Goal: Transaction & Acquisition: Obtain resource

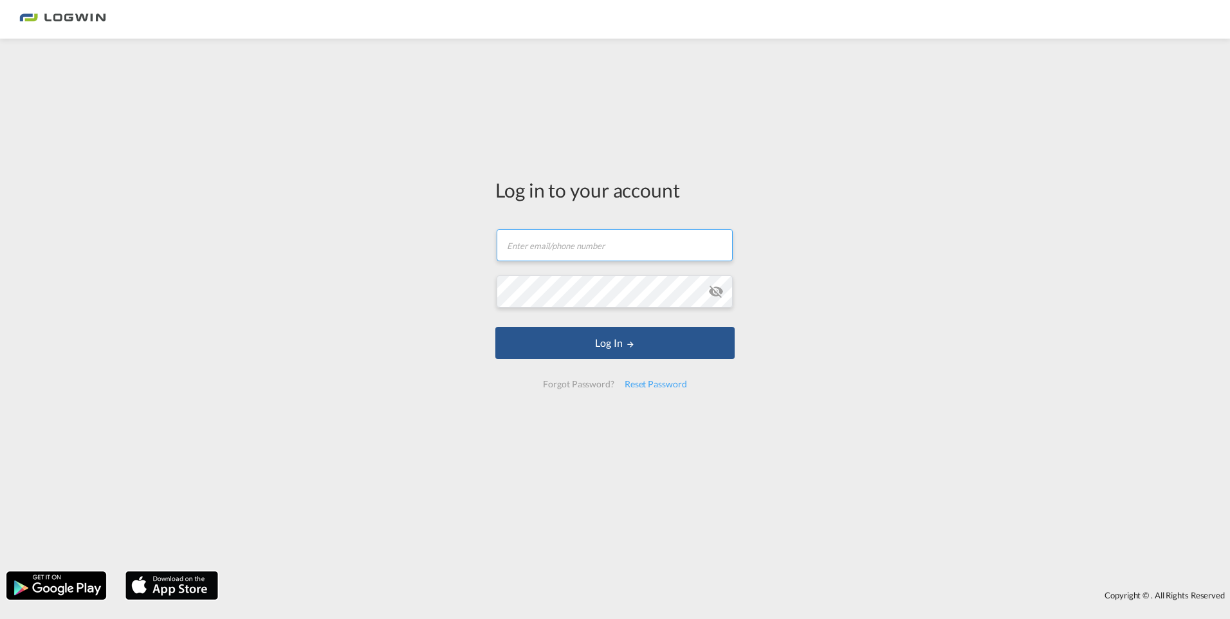
click at [573, 250] on input "text" at bounding box center [615, 245] width 236 height 32
type input "[PERSON_NAME][EMAIL_ADDRESS][DOMAIN_NAME]"
click at [495, 327] on button "Log In" at bounding box center [614, 343] width 239 height 32
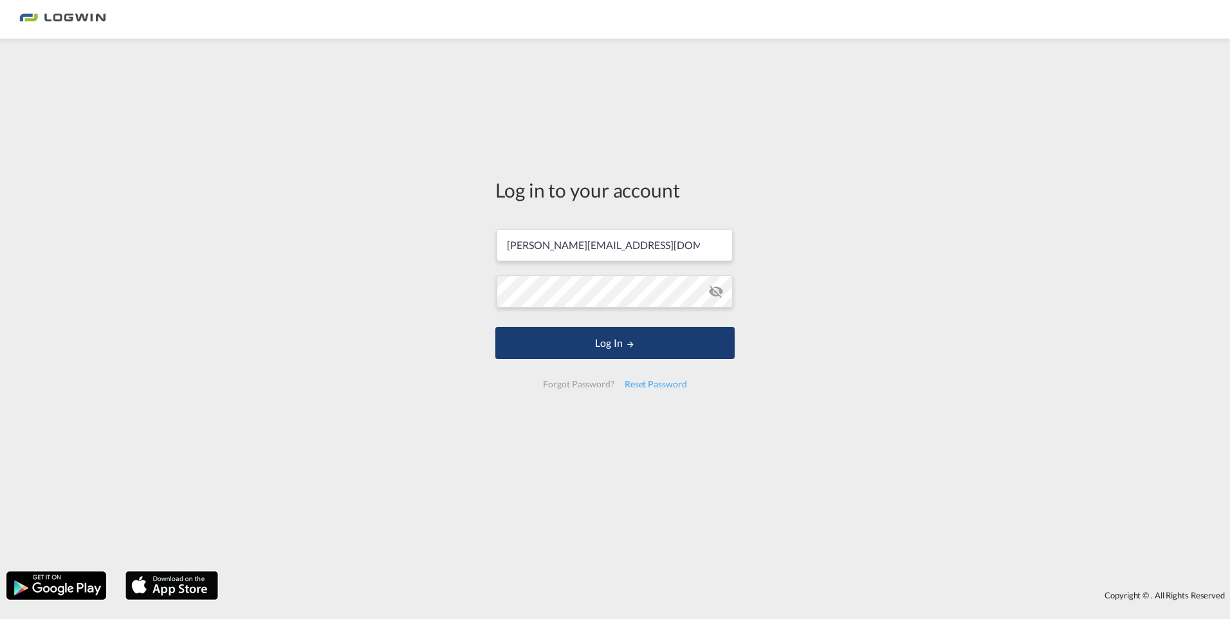
click at [596, 351] on button "Log In" at bounding box center [614, 343] width 239 height 32
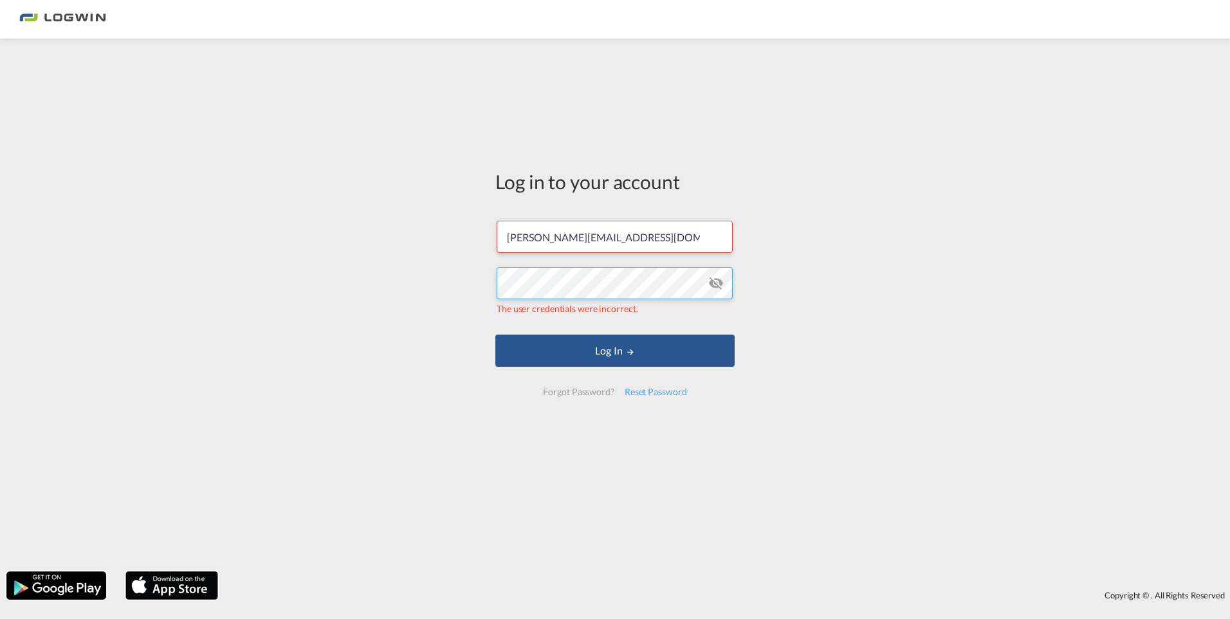
click at [344, 282] on div "Log in to your account [PERSON_NAME][EMAIL_ADDRESS][DOMAIN_NAME] The user crede…" at bounding box center [615, 305] width 1230 height 520
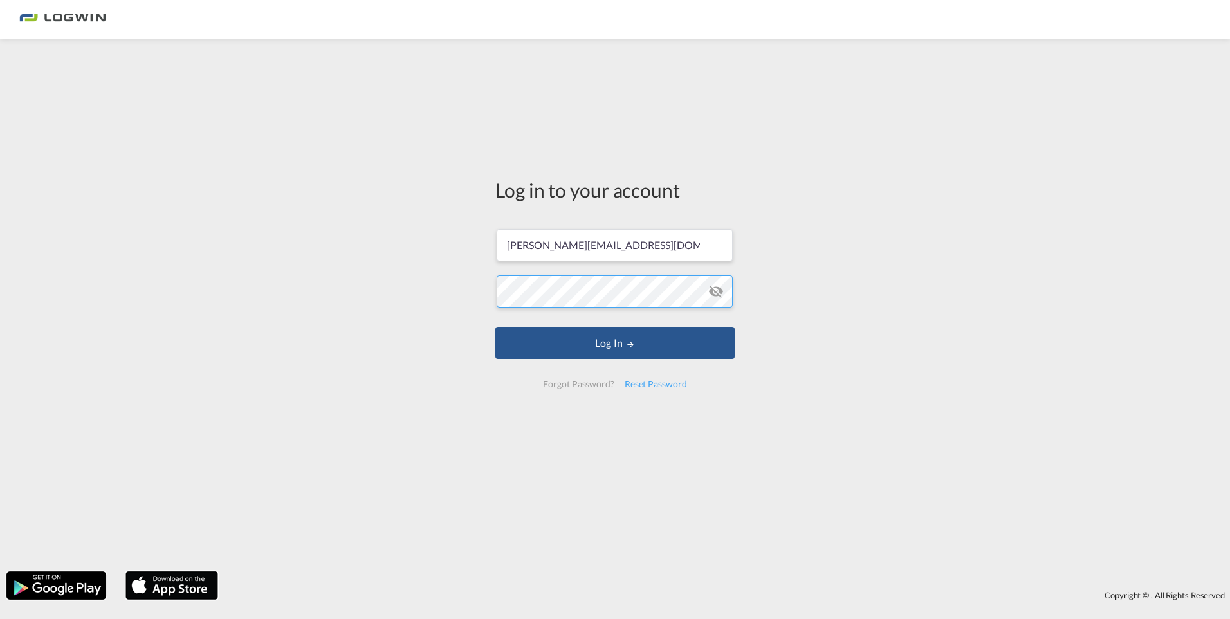
click at [495, 327] on button "Log In" at bounding box center [614, 343] width 239 height 32
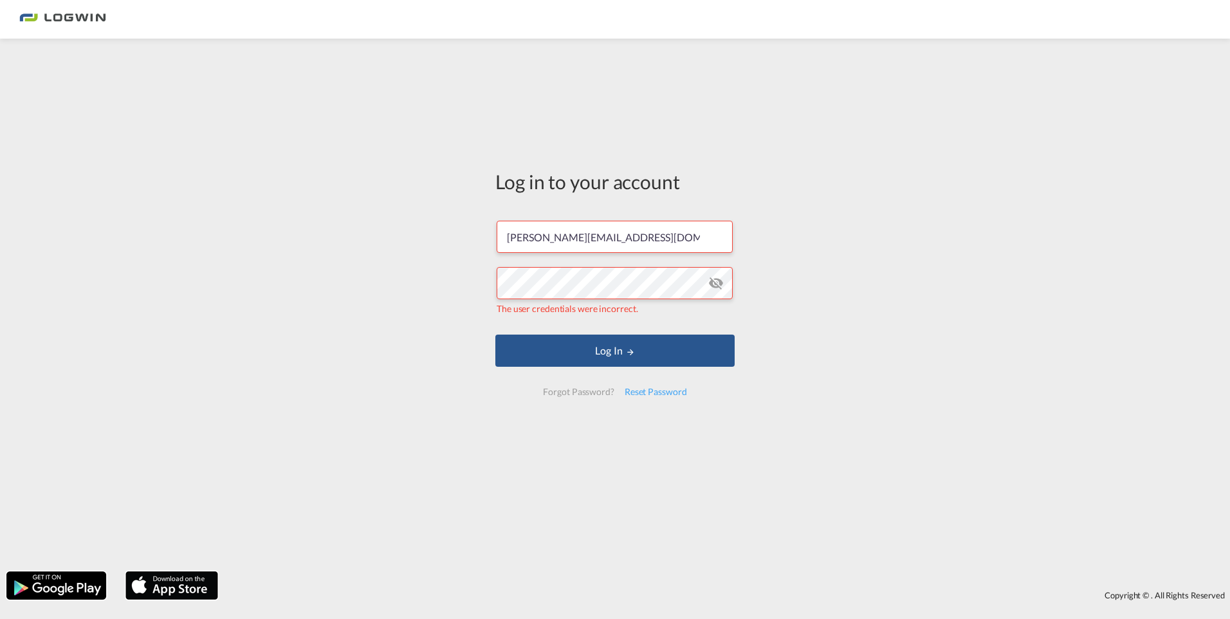
click at [721, 288] on md-icon "icon-eye-off" at bounding box center [715, 282] width 15 height 15
click at [495, 335] on button "Log In" at bounding box center [614, 351] width 239 height 32
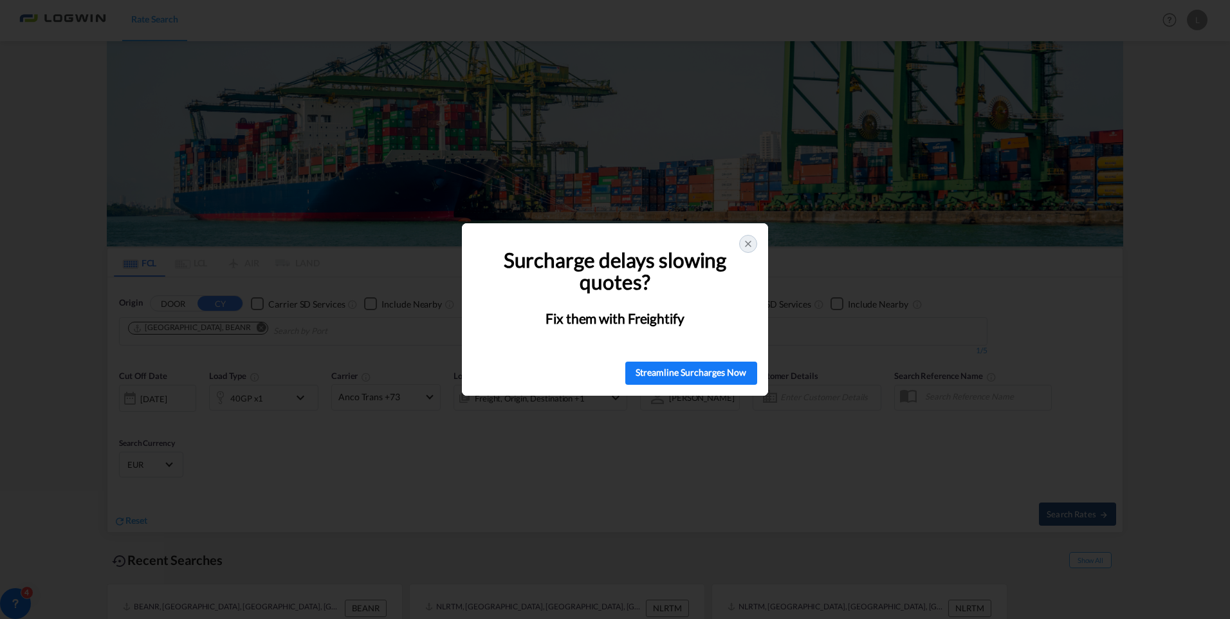
click at [746, 240] on icon at bounding box center [748, 244] width 10 height 10
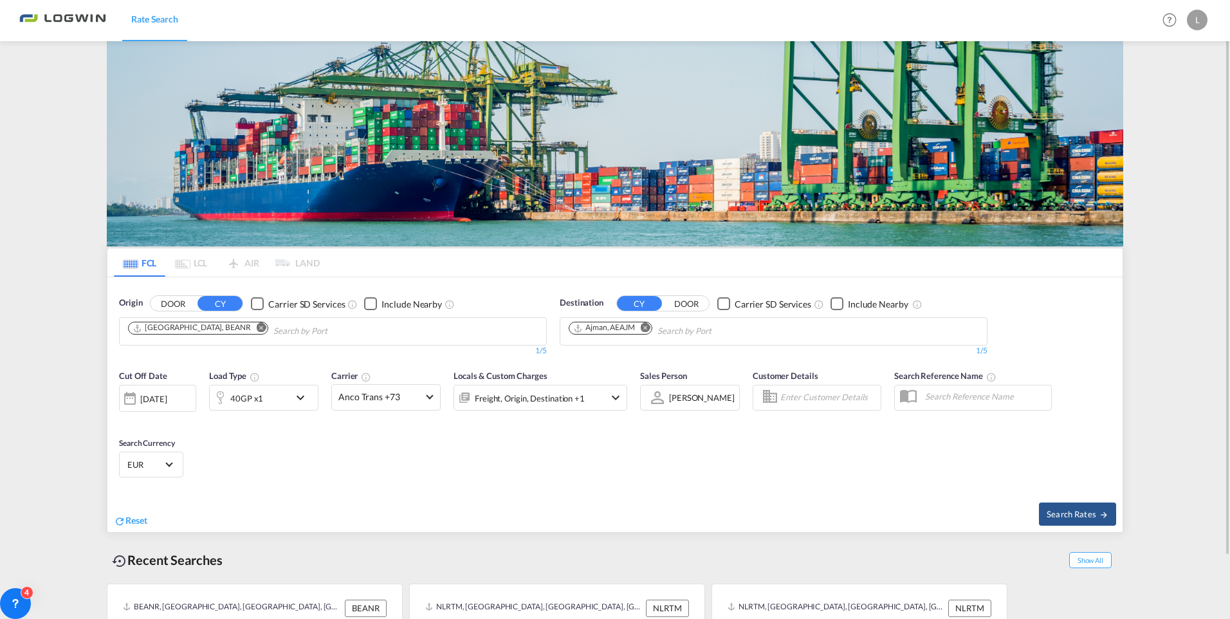
click at [645, 323] on md-icon "Remove" at bounding box center [646, 328] width 10 height 10
type input "callao"
click at [653, 361] on div "Callao [GEOGRAPHIC_DATA] PECLL" at bounding box center [668, 361] width 245 height 39
click at [1089, 510] on span "Search Rates" at bounding box center [1078, 514] width 62 height 10
type input "BEANR to PECLL / [DATE]"
